Goal: Task Accomplishment & Management: Manage account settings

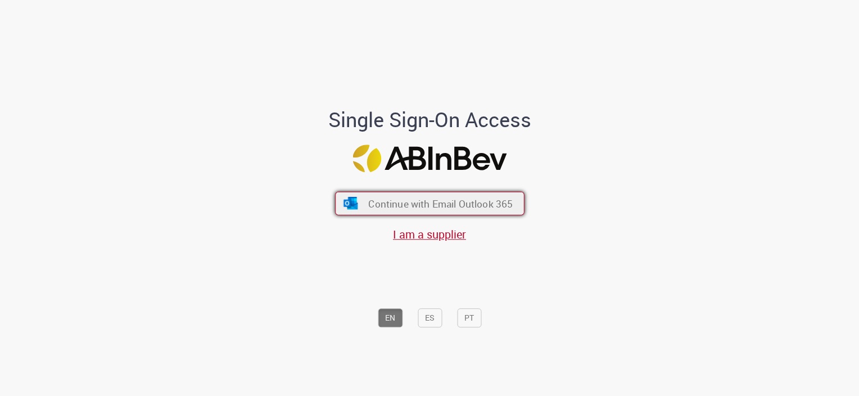
click at [434, 203] on span "Continue with Email Outlook 365" at bounding box center [440, 203] width 144 height 13
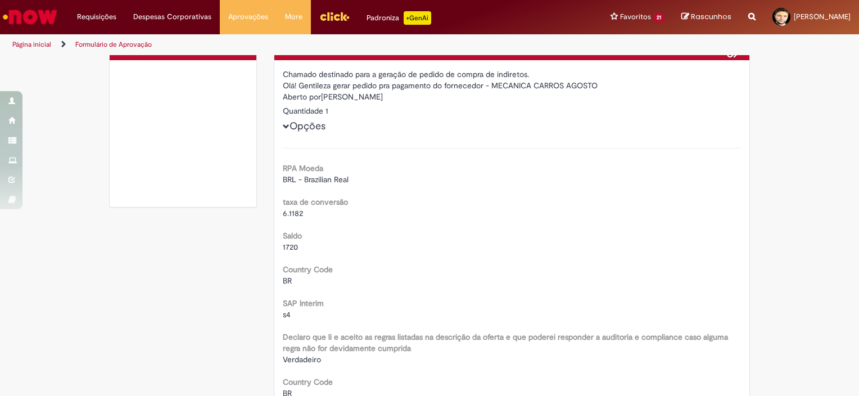
scroll to position [19, 0]
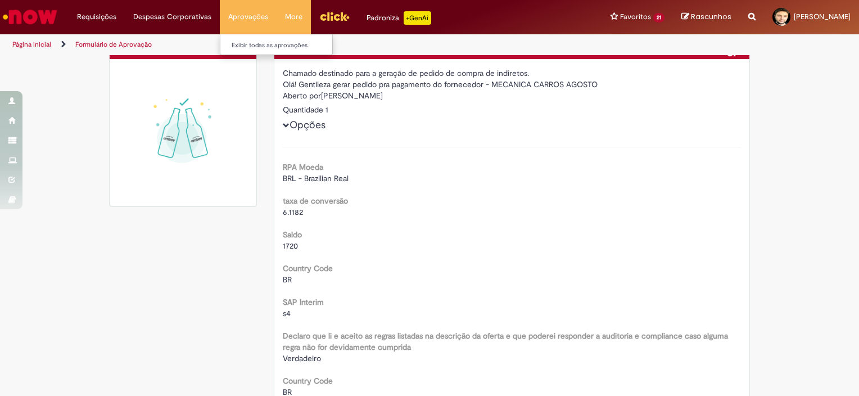
click at [238, 19] on li "Aprovações Exibir todas as aprovações" at bounding box center [248, 17] width 57 height 34
click at [240, 49] on link "Exibir todas as aprovações" at bounding box center [282, 45] width 124 height 12
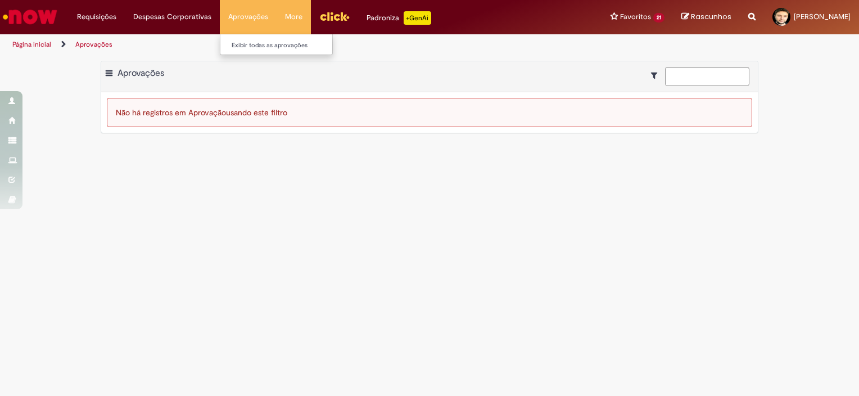
click at [239, 25] on li "Aprovações Exibir todas as aprovações" at bounding box center [248, 17] width 57 height 34
click at [245, 43] on link "Exibir todas as aprovações" at bounding box center [282, 45] width 124 height 12
click at [240, 42] on link "Exibir todas as aprovações" at bounding box center [282, 45] width 124 height 12
